Goal: Find specific page/section: Find specific page/section

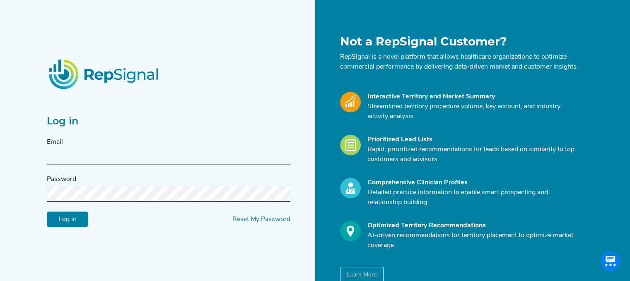
type input "[EMAIL_ADDRESS][DOMAIN_NAME]"
click at [79, 228] on input "Log in" at bounding box center [67, 220] width 41 height 16
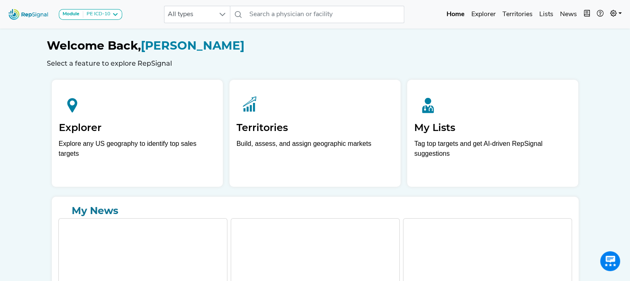
drag, startPoint x: 21, startPoint y: 140, endPoint x: 41, endPoint y: 140, distance: 20.3
click at [22, 140] on div "Module PE ICD-10 Coronary Neurovascular PE ICD-10 Peripheral Vascular Procedure…" at bounding box center [315, 169] width 630 height 339
click at [550, 12] on link "Lists" at bounding box center [546, 14] width 21 height 17
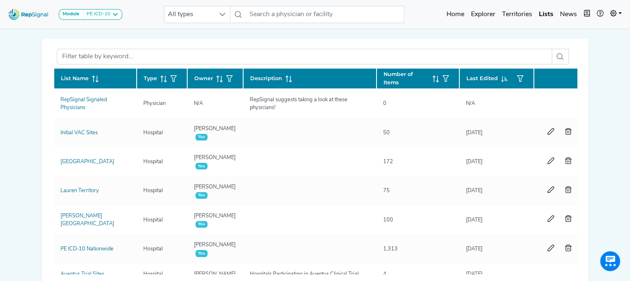
scroll to position [41, 0]
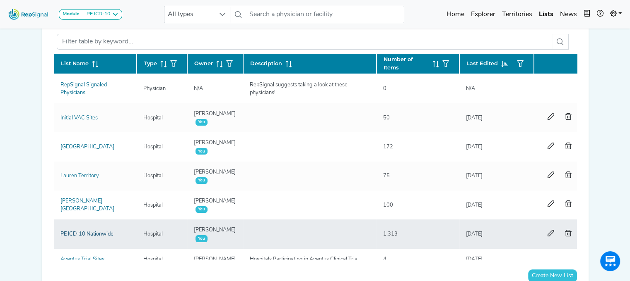
click at [88, 232] on link "PE ICD-10 Nationwide" at bounding box center [86, 234] width 53 height 5
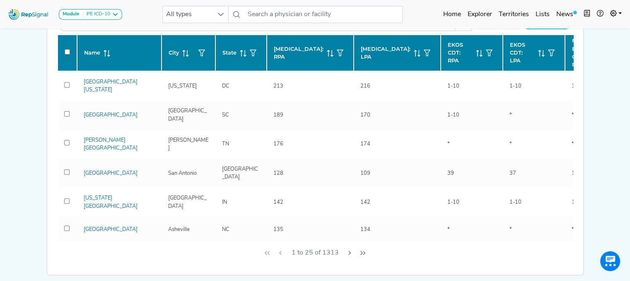
scroll to position [124, 0]
